Goal: Browse casually: Explore the website without a specific task or goal

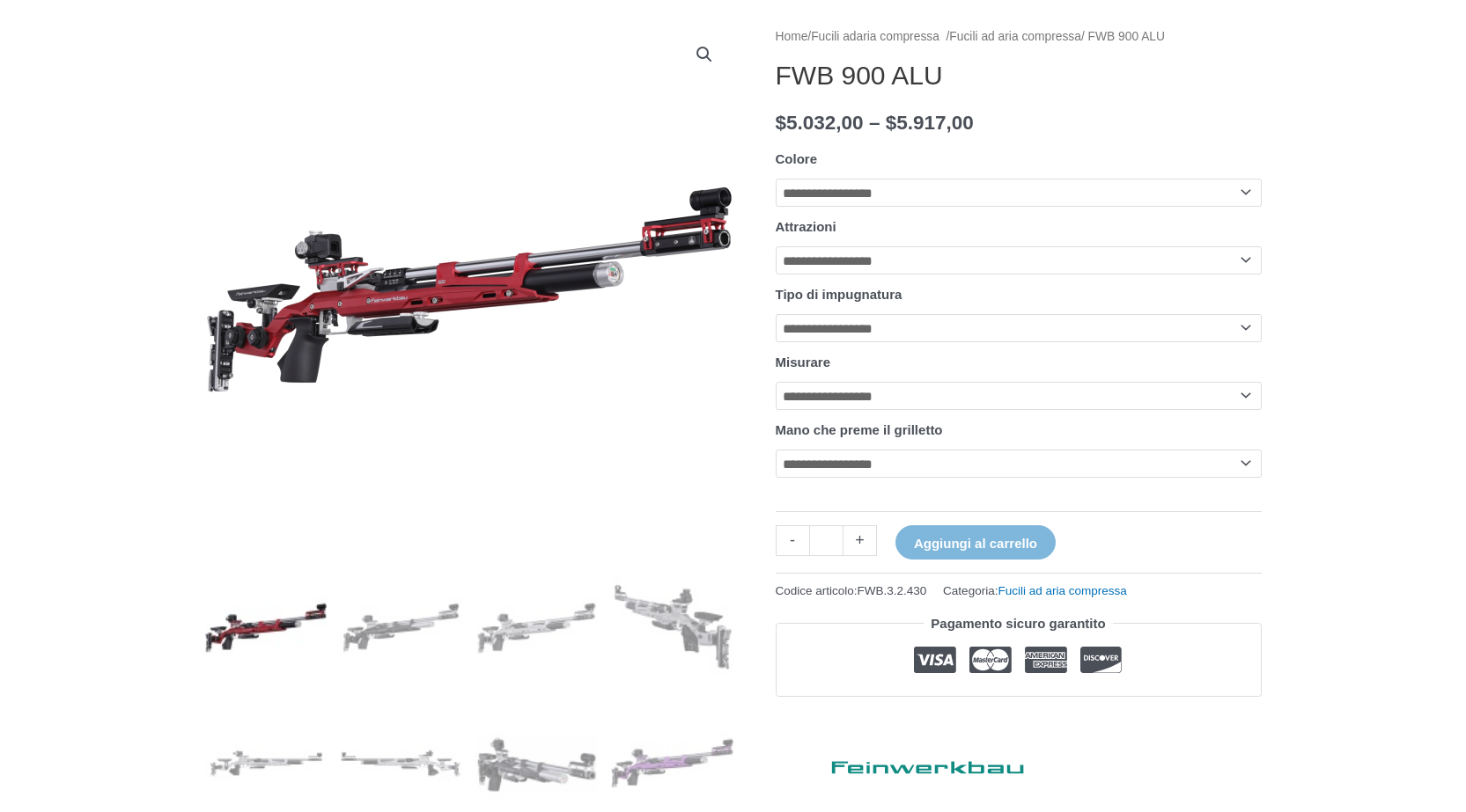
scroll to position [264, 0]
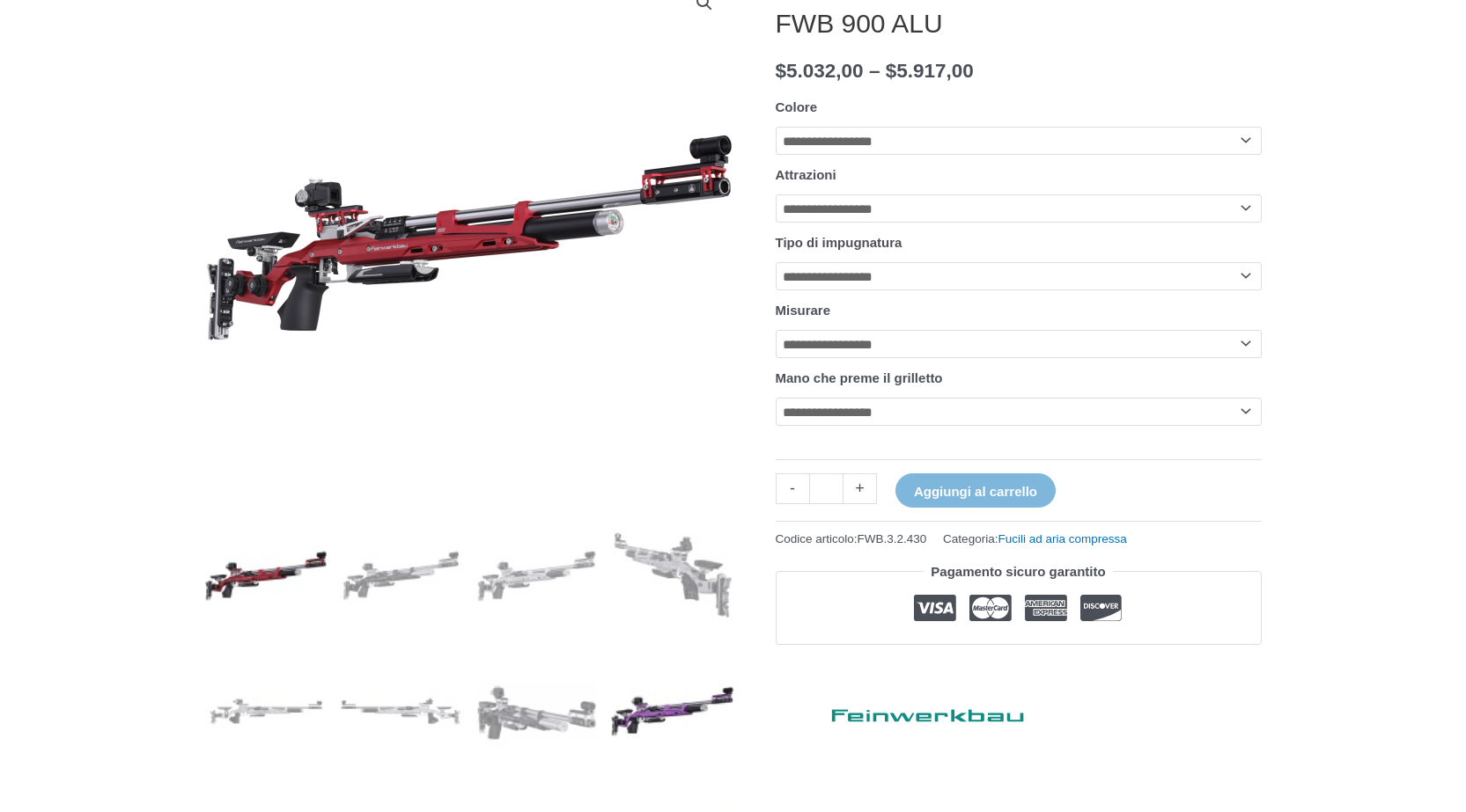
click at [662, 702] on img at bounding box center [671, 711] width 122 height 122
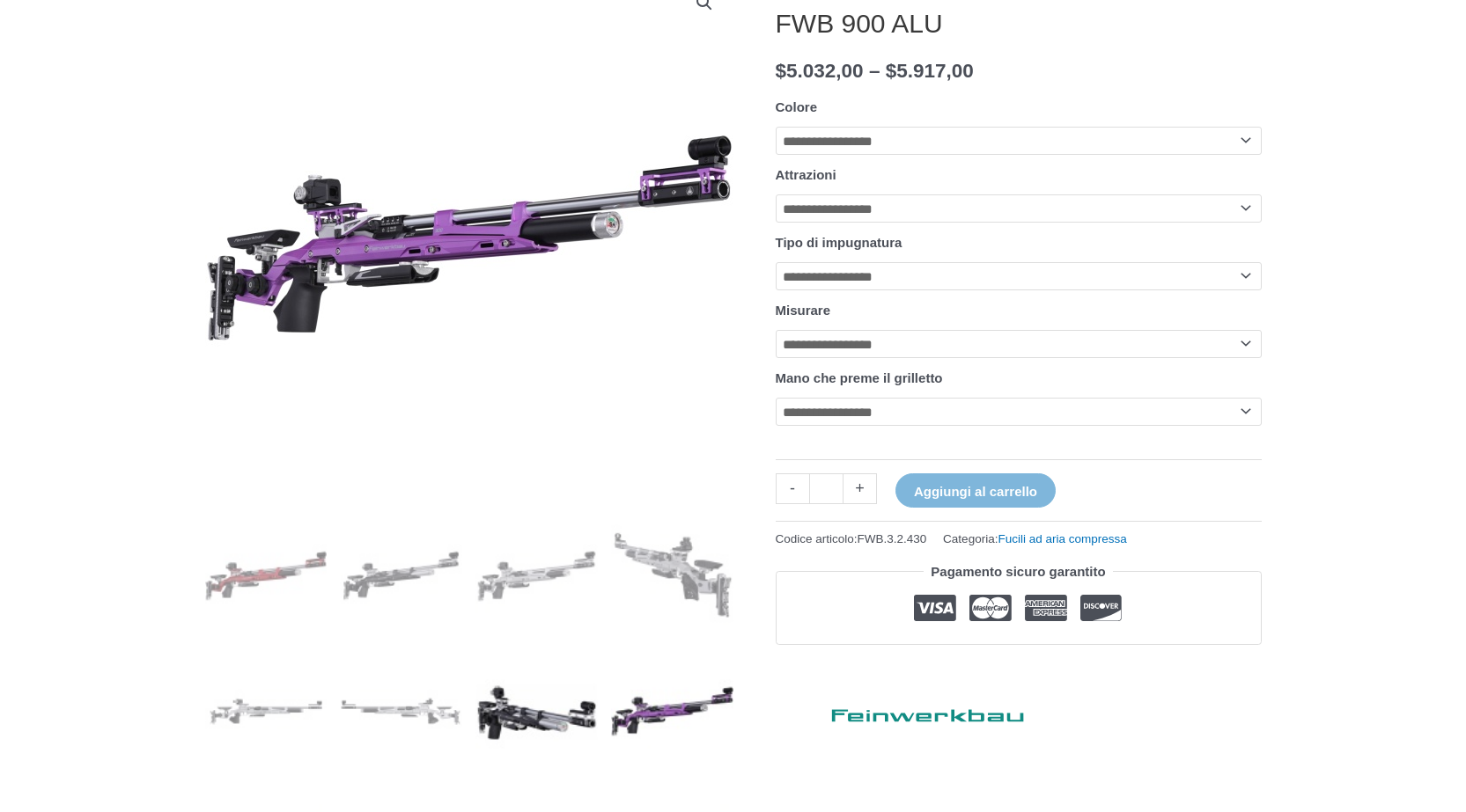
click at [517, 721] on img at bounding box center [536, 711] width 122 height 122
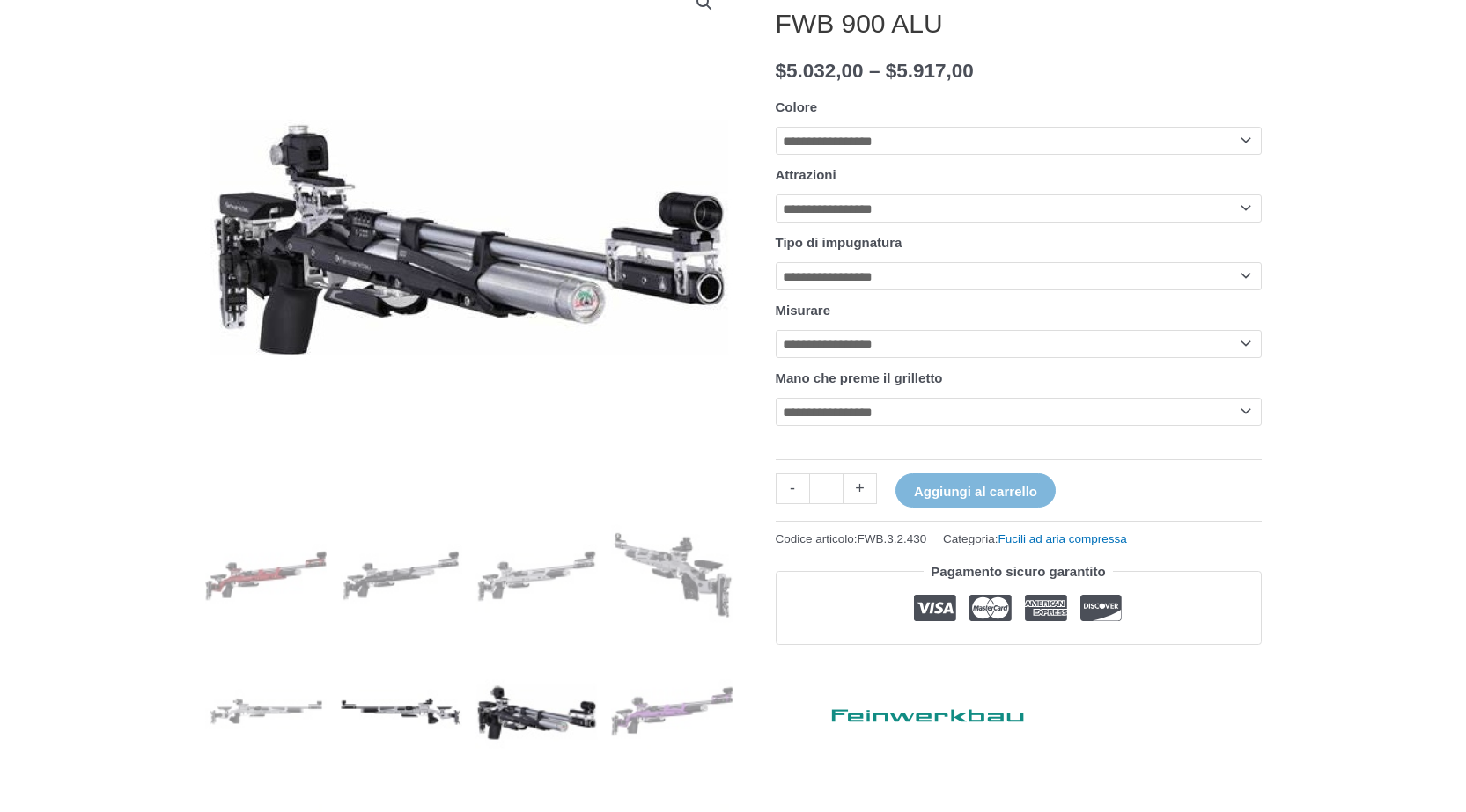
click at [406, 711] on img at bounding box center [400, 711] width 122 height 122
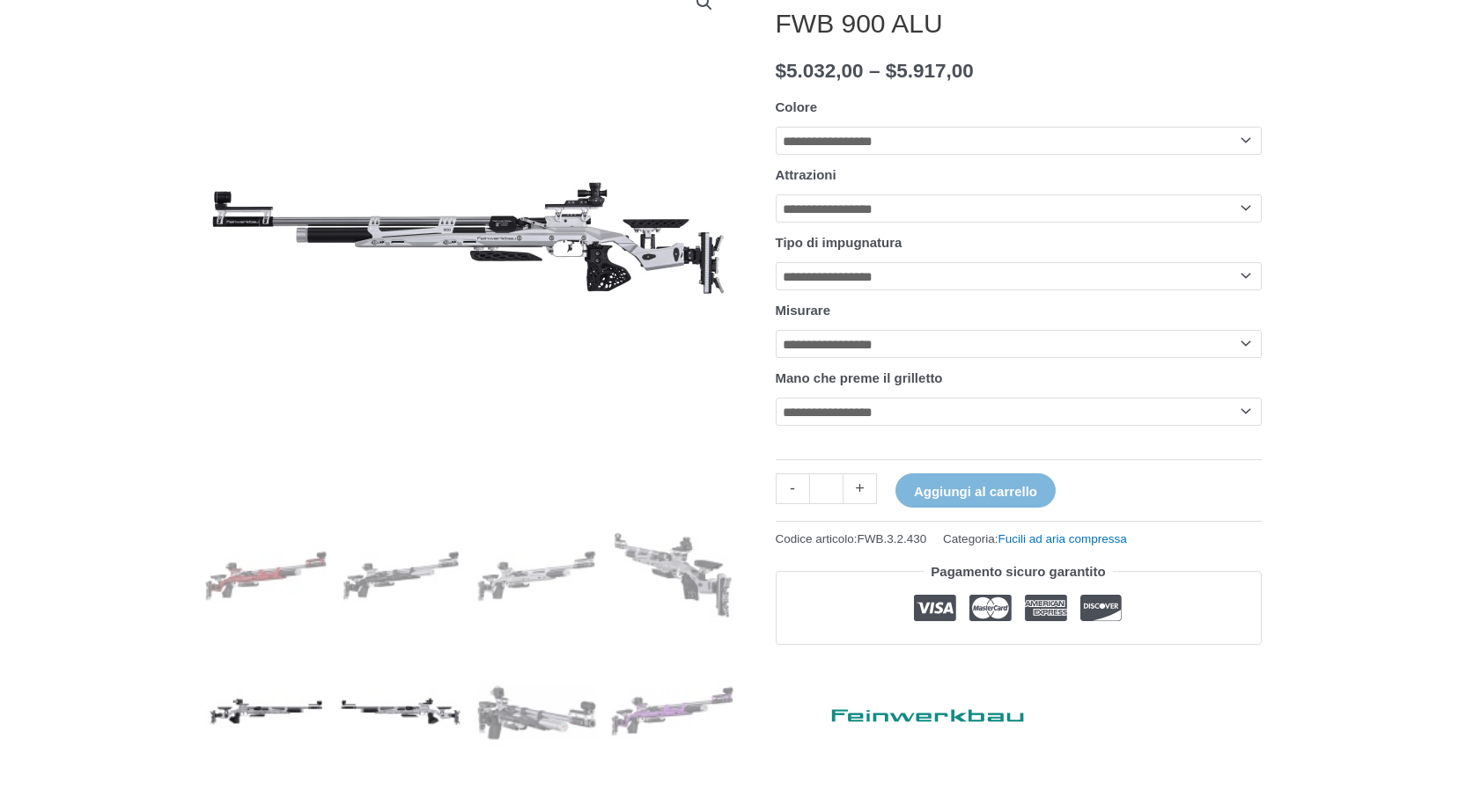
click at [293, 706] on img at bounding box center [266, 711] width 122 height 122
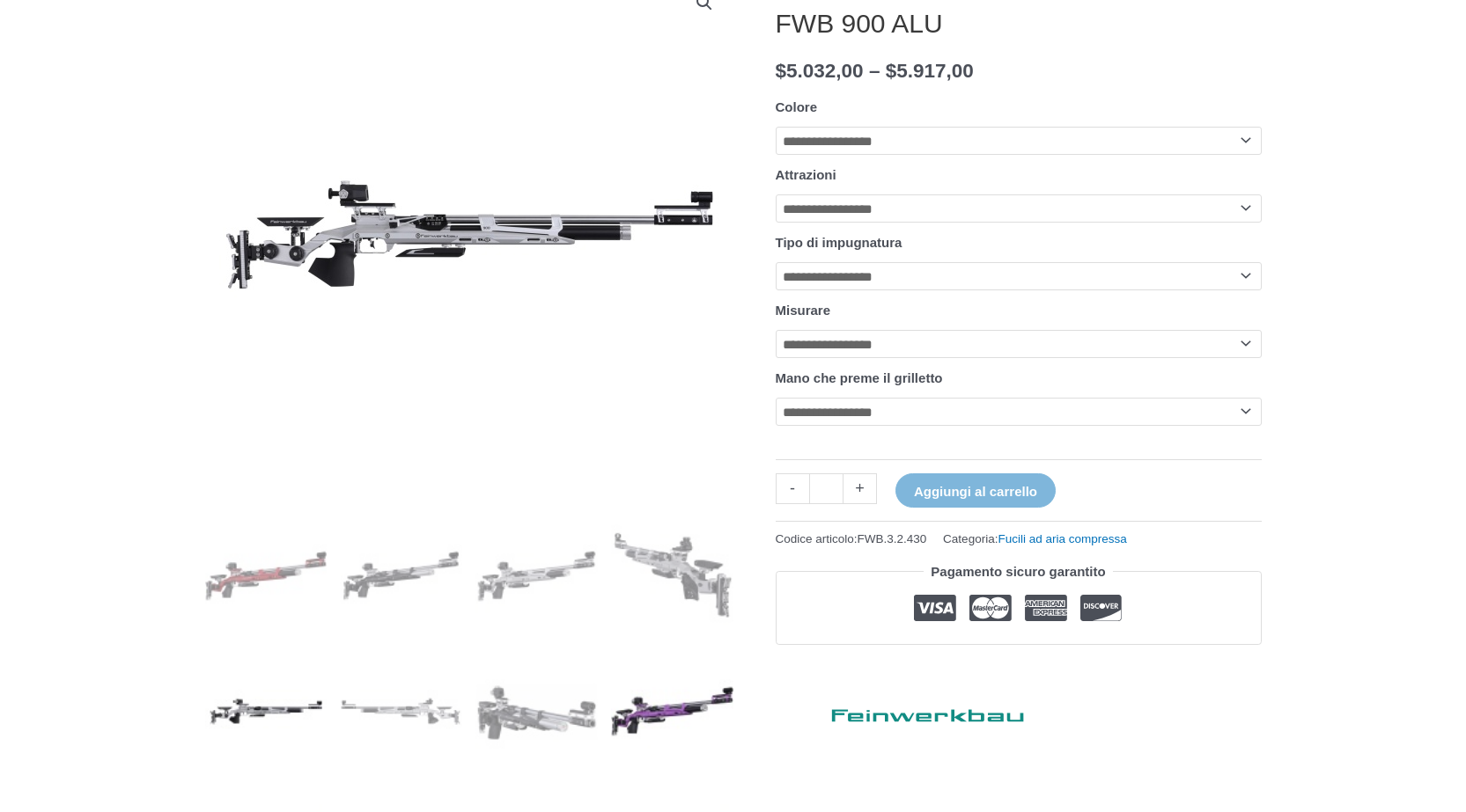
click at [685, 709] on img at bounding box center [671, 711] width 122 height 122
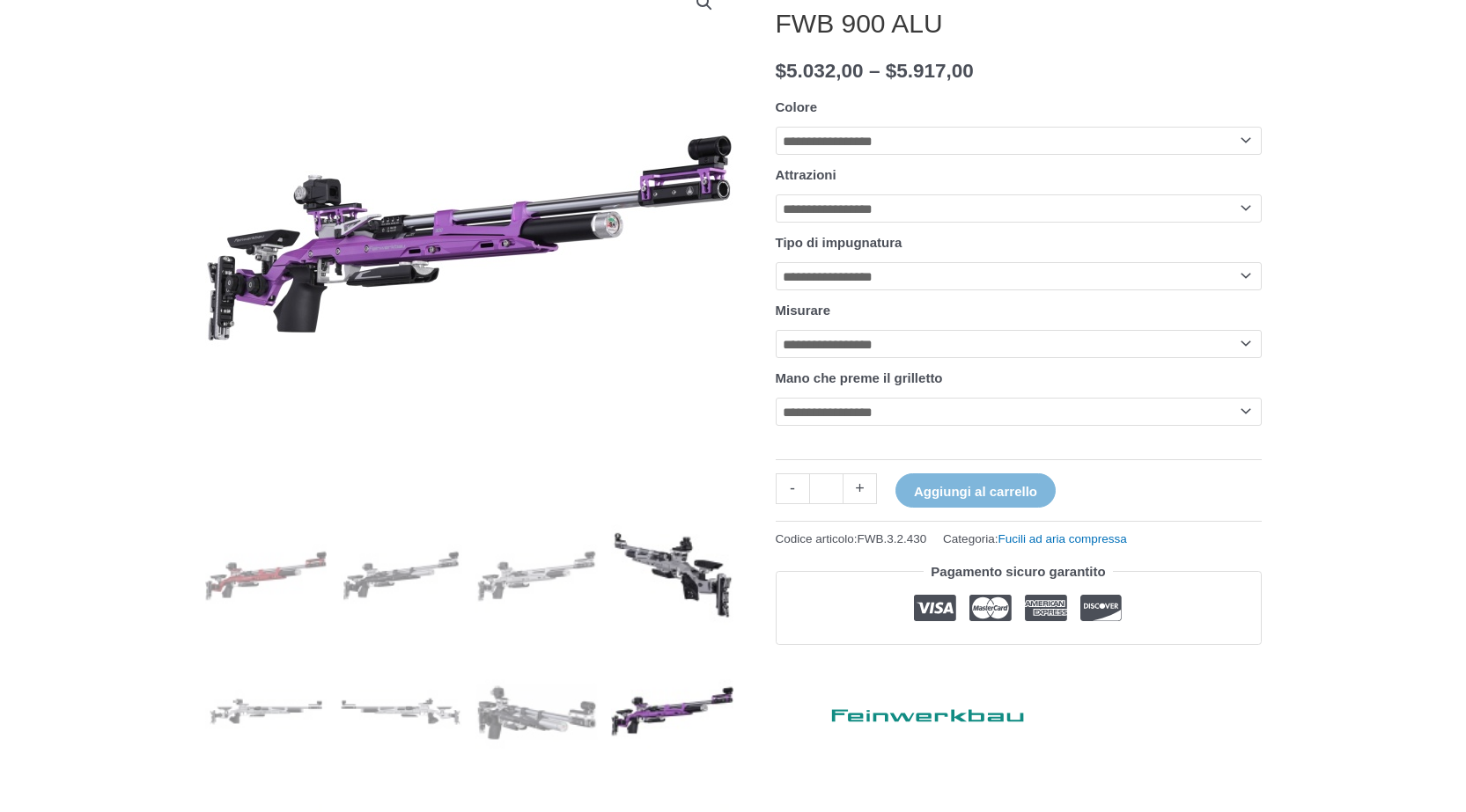
click at [687, 580] on img at bounding box center [671, 576] width 122 height 122
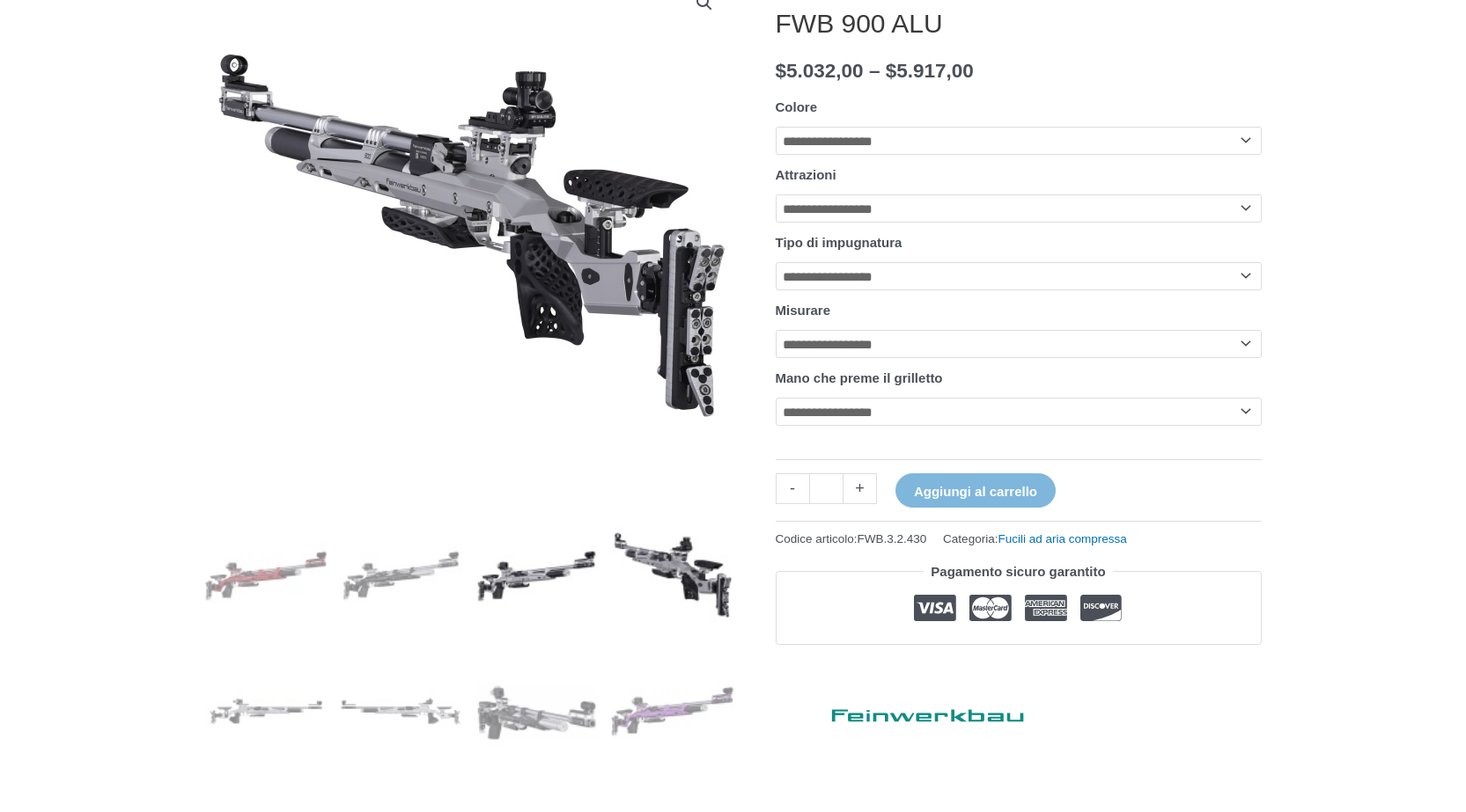
click at [499, 570] on img at bounding box center [536, 576] width 122 height 122
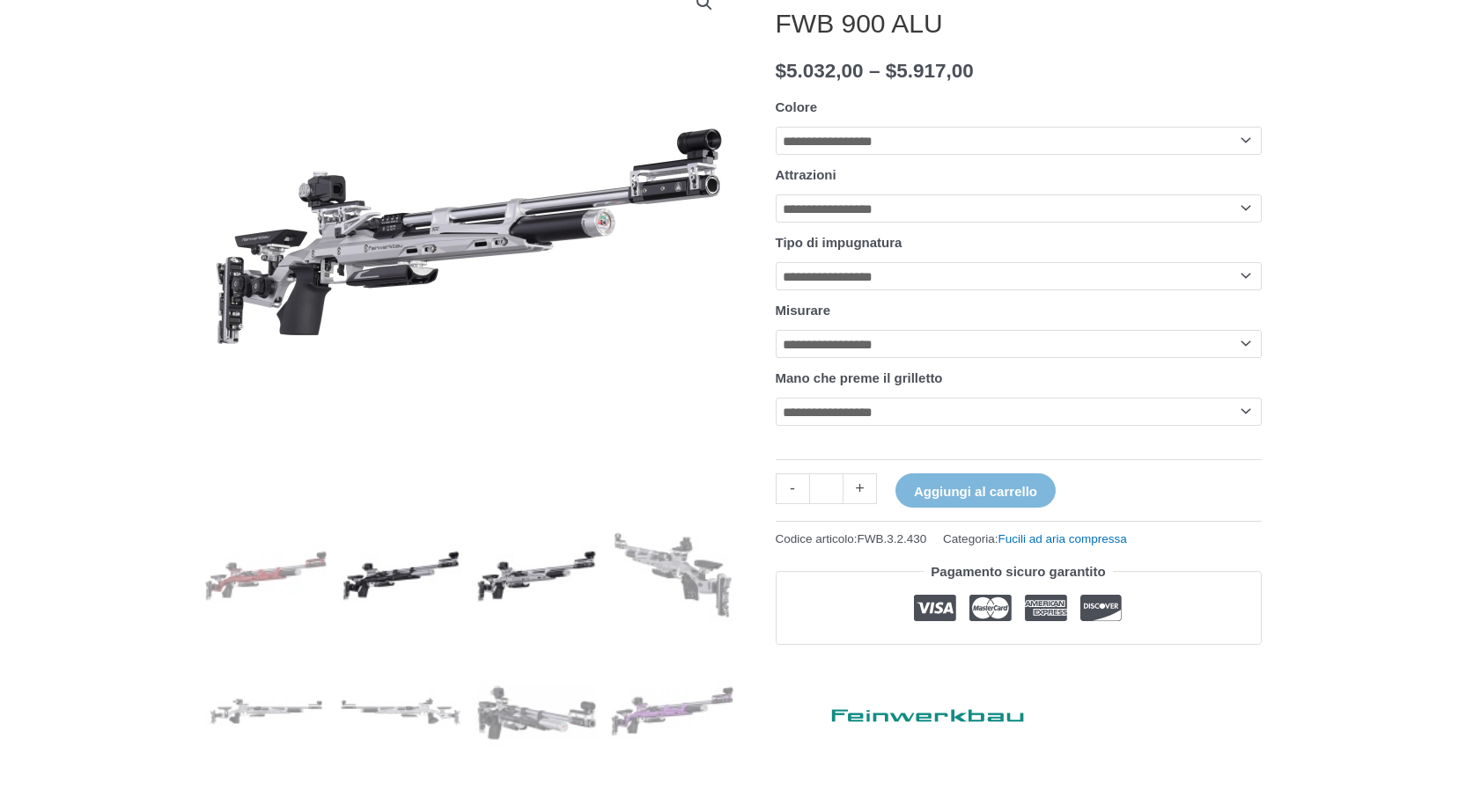
click at [402, 572] on img at bounding box center [400, 576] width 122 height 122
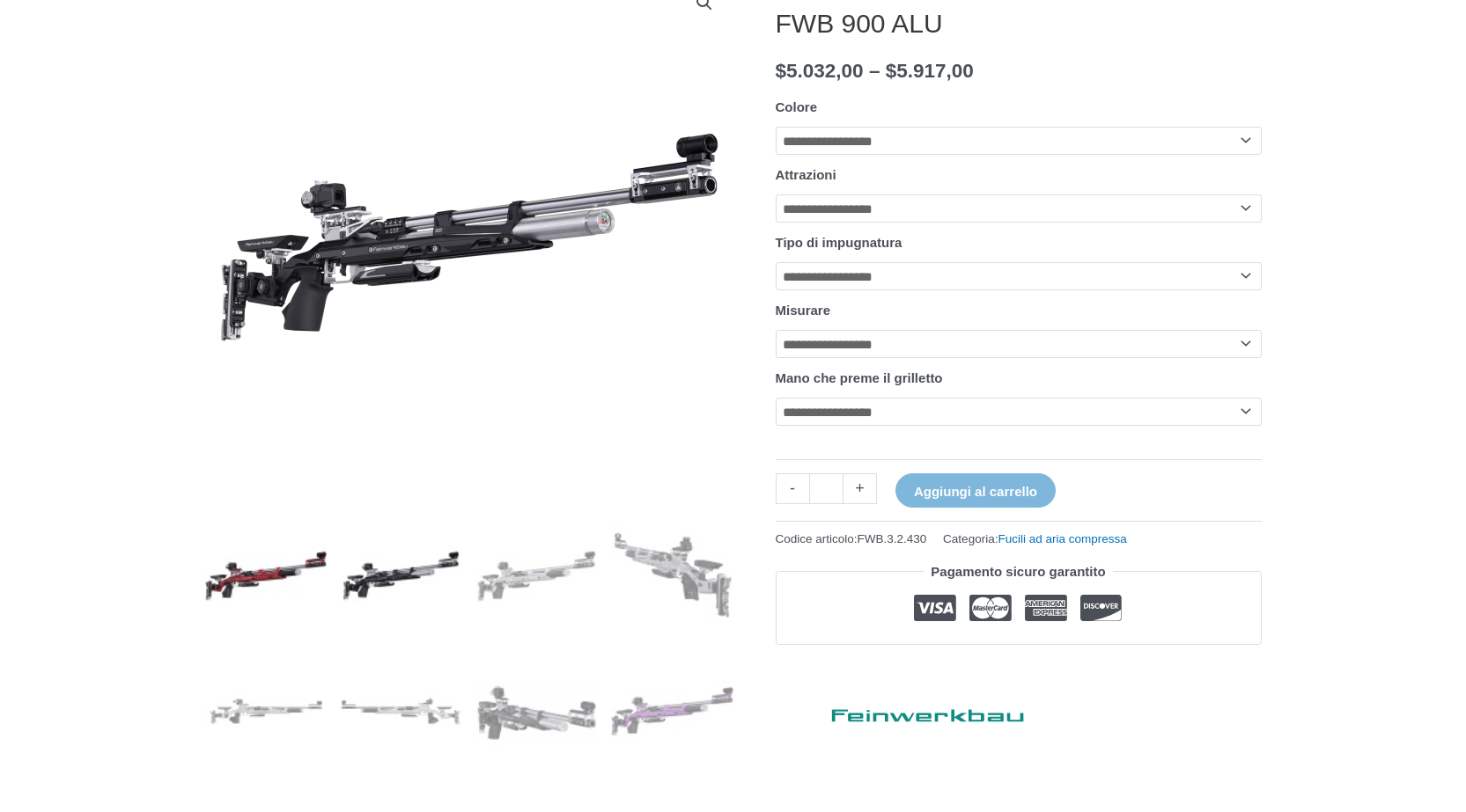
click at [282, 567] on img at bounding box center [266, 576] width 122 height 122
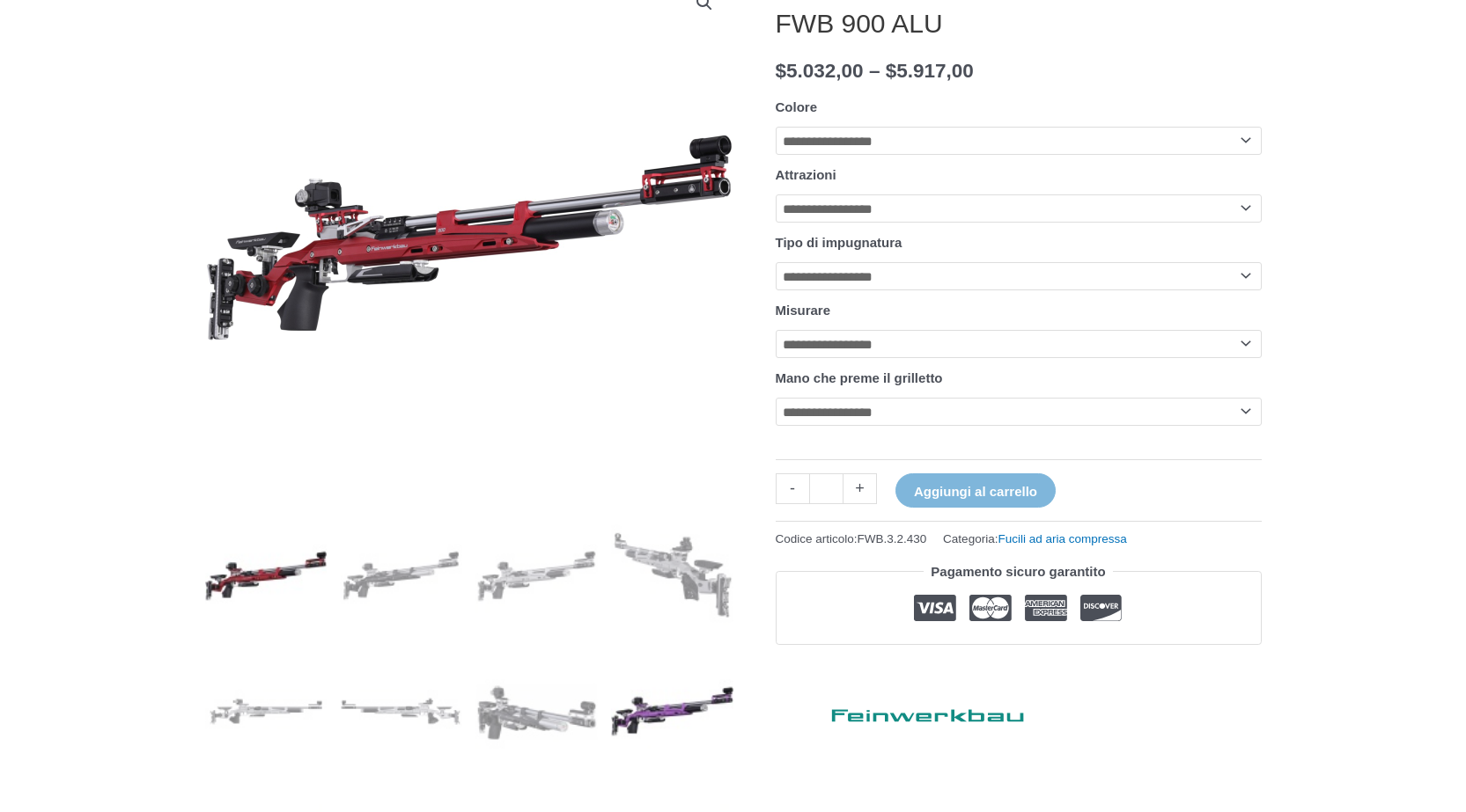
click at [661, 713] on img at bounding box center [671, 711] width 122 height 122
